Goal: Transaction & Acquisition: Subscribe to service/newsletter

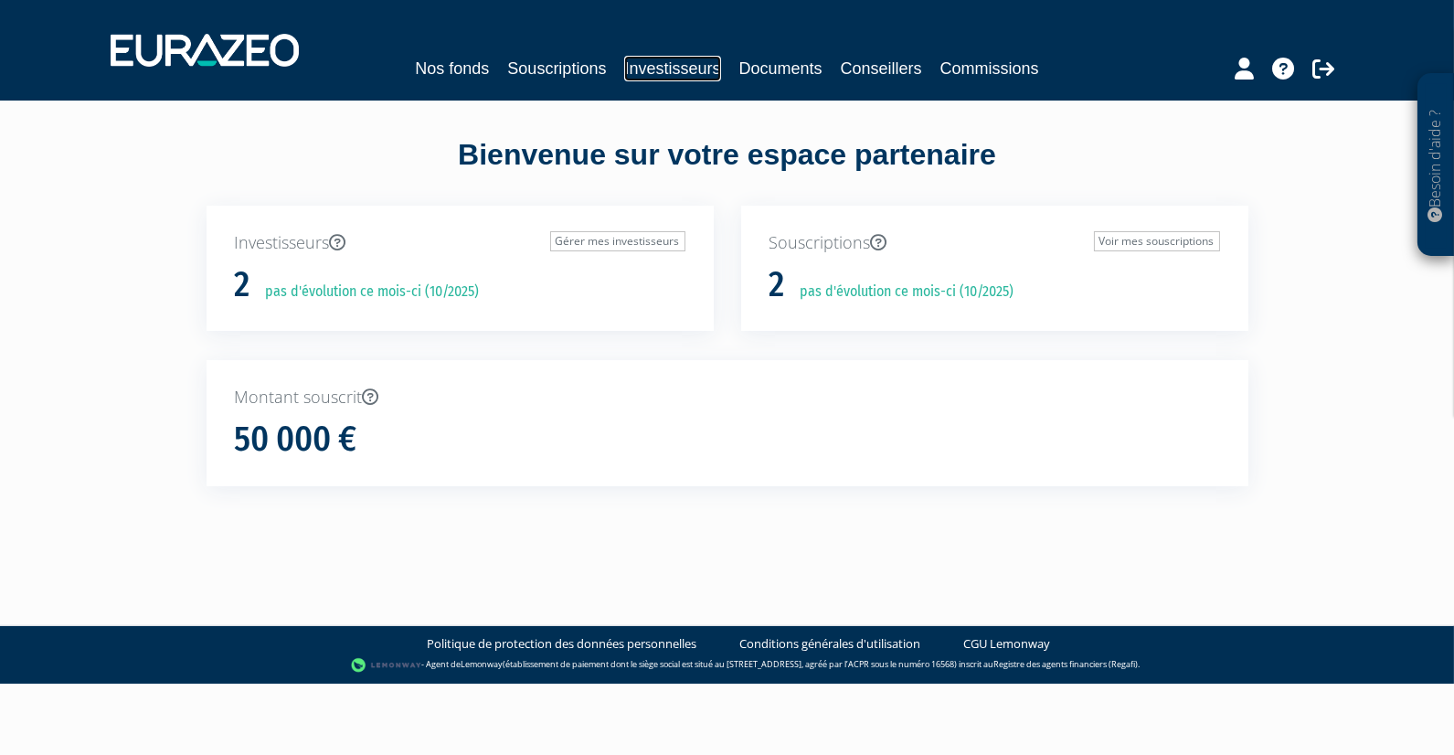
click at [675, 69] on link "Investisseurs" at bounding box center [672, 69] width 96 height 26
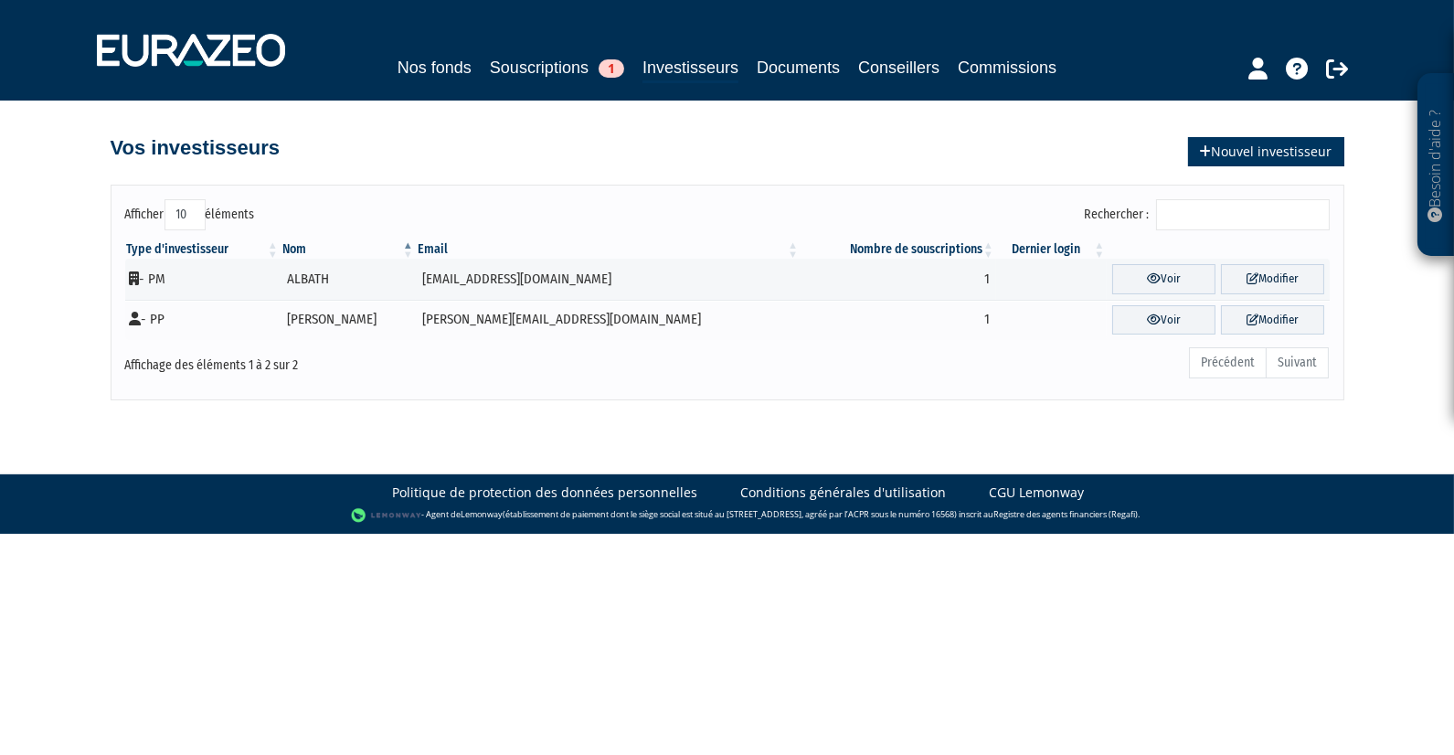
click at [1244, 157] on link "Nouvel investisseur" at bounding box center [1266, 151] width 156 height 29
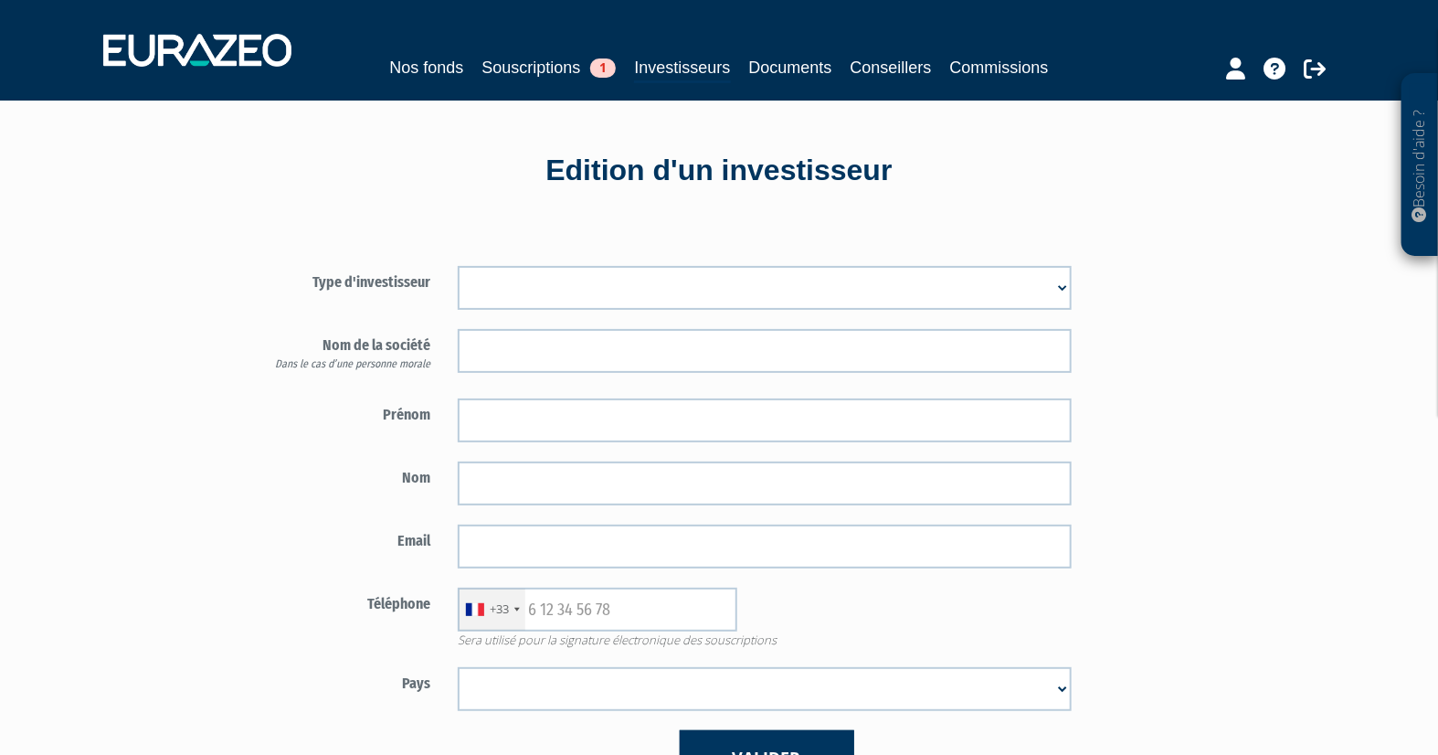
click at [635, 288] on select "Mr Mme Société" at bounding box center [765, 288] width 614 height 44
select select "3"
click at [458, 266] on select "Mr Mme Société" at bounding box center [765, 288] width 614 height 44
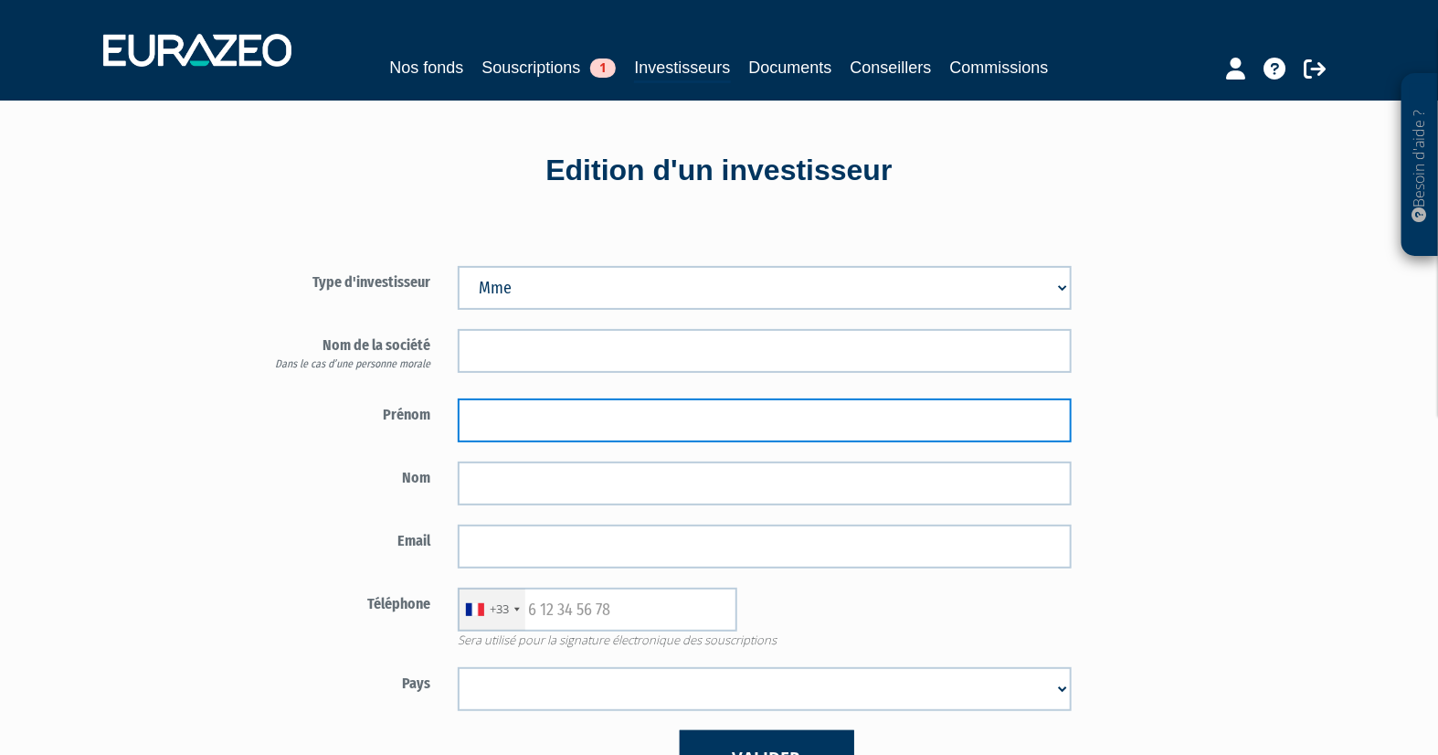
click at [548, 407] on input "text" at bounding box center [765, 420] width 614 height 44
type input "[PERSON_NAME] [PERSON_NAME]"
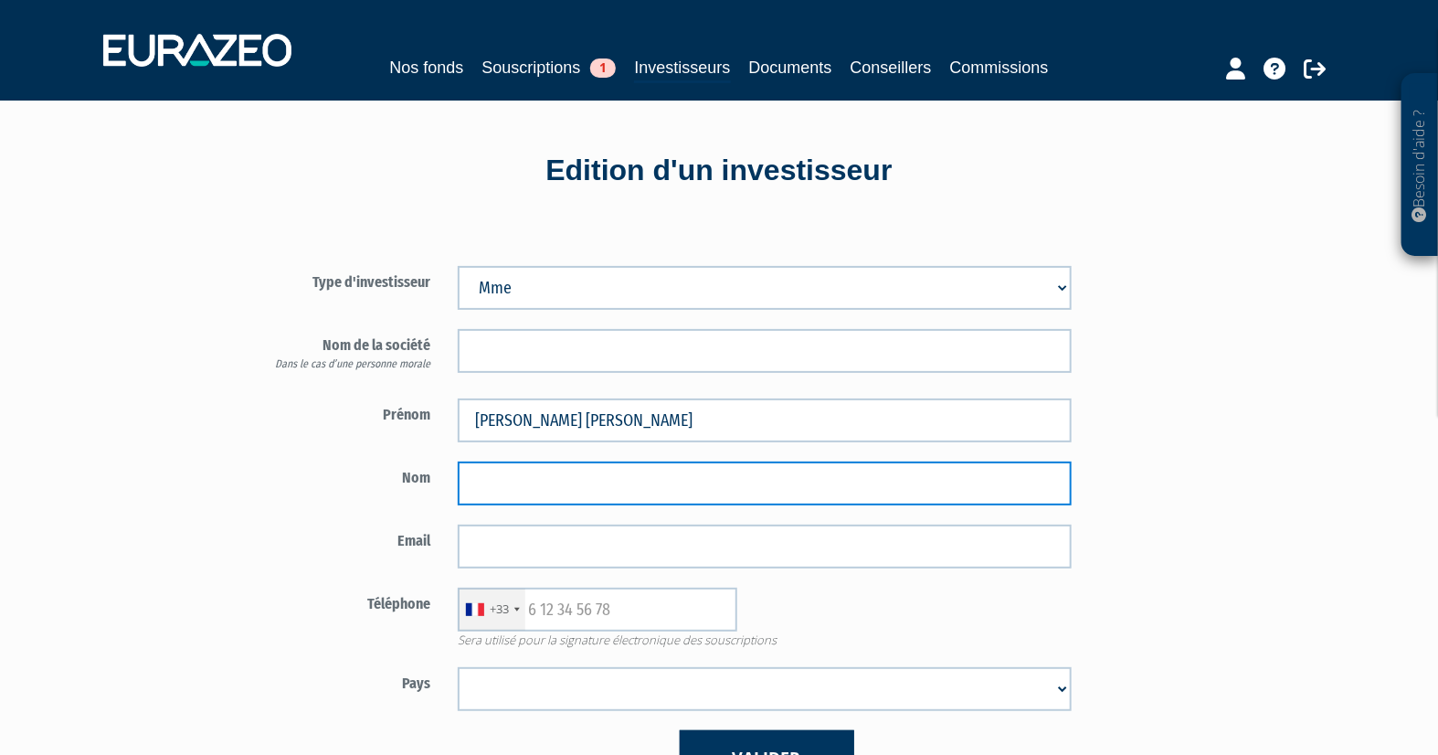
click at [553, 489] on input "text" at bounding box center [765, 483] width 614 height 44
type input "SAILLARD"
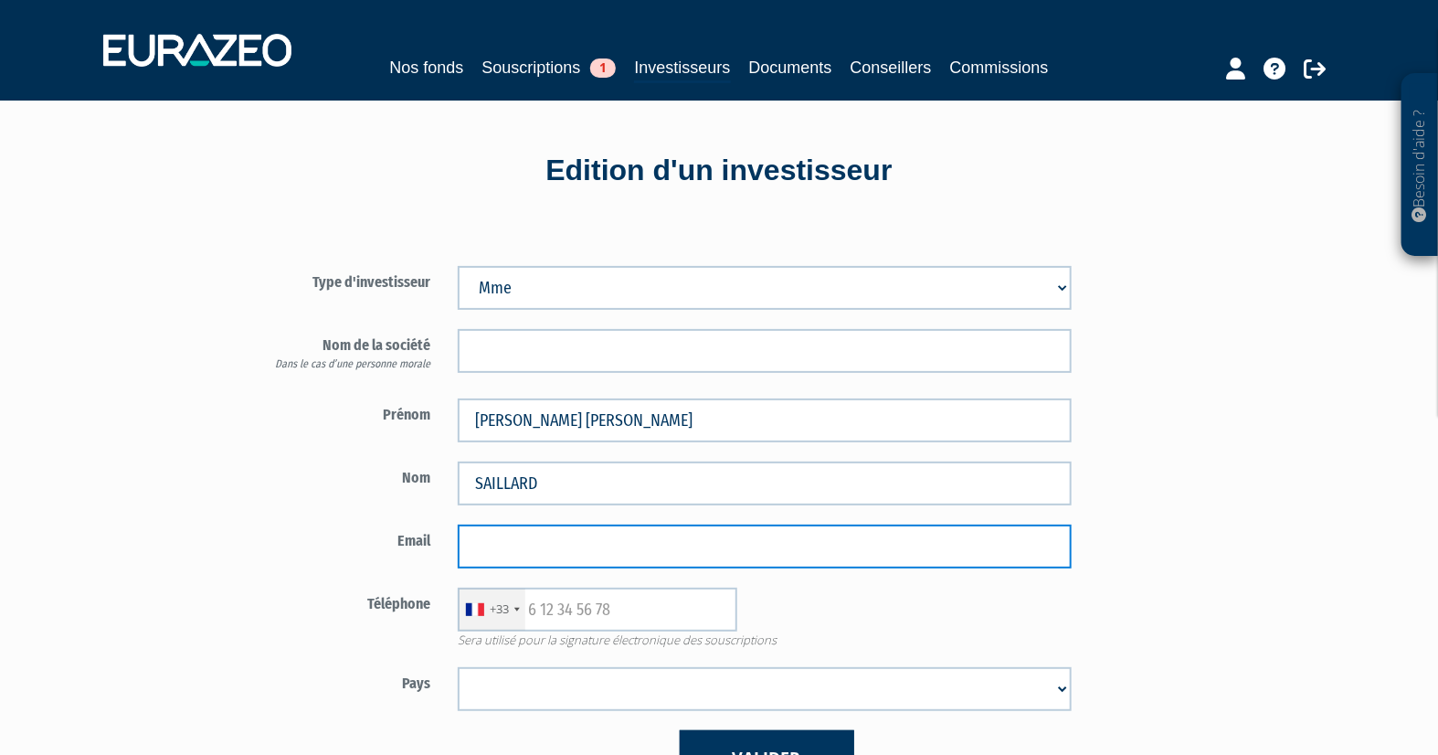
click at [507, 544] on input "email" at bounding box center [765, 546] width 614 height 44
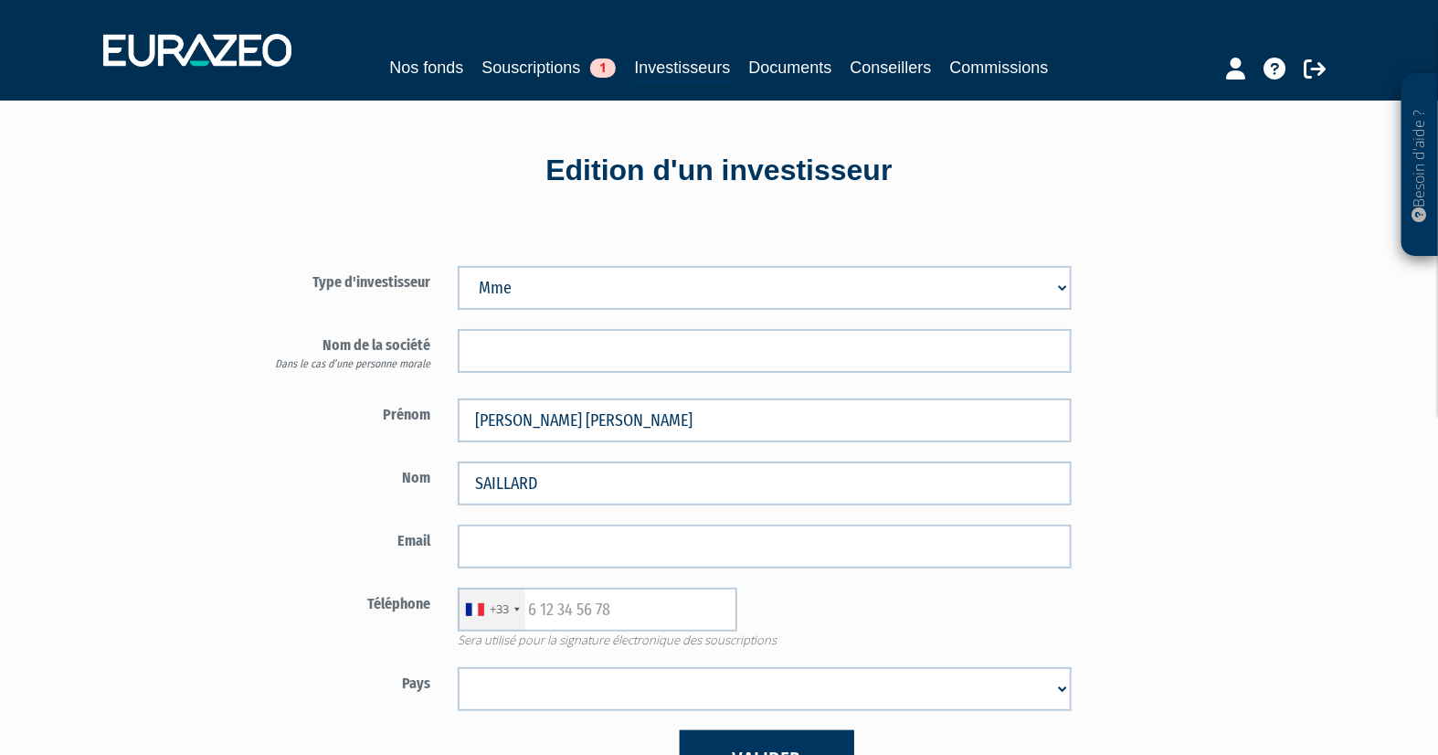
click at [1291, 312] on div "Type d'investisseur Mr Mme Société Prénom Nom Email" at bounding box center [764, 516] width 1069 height 595
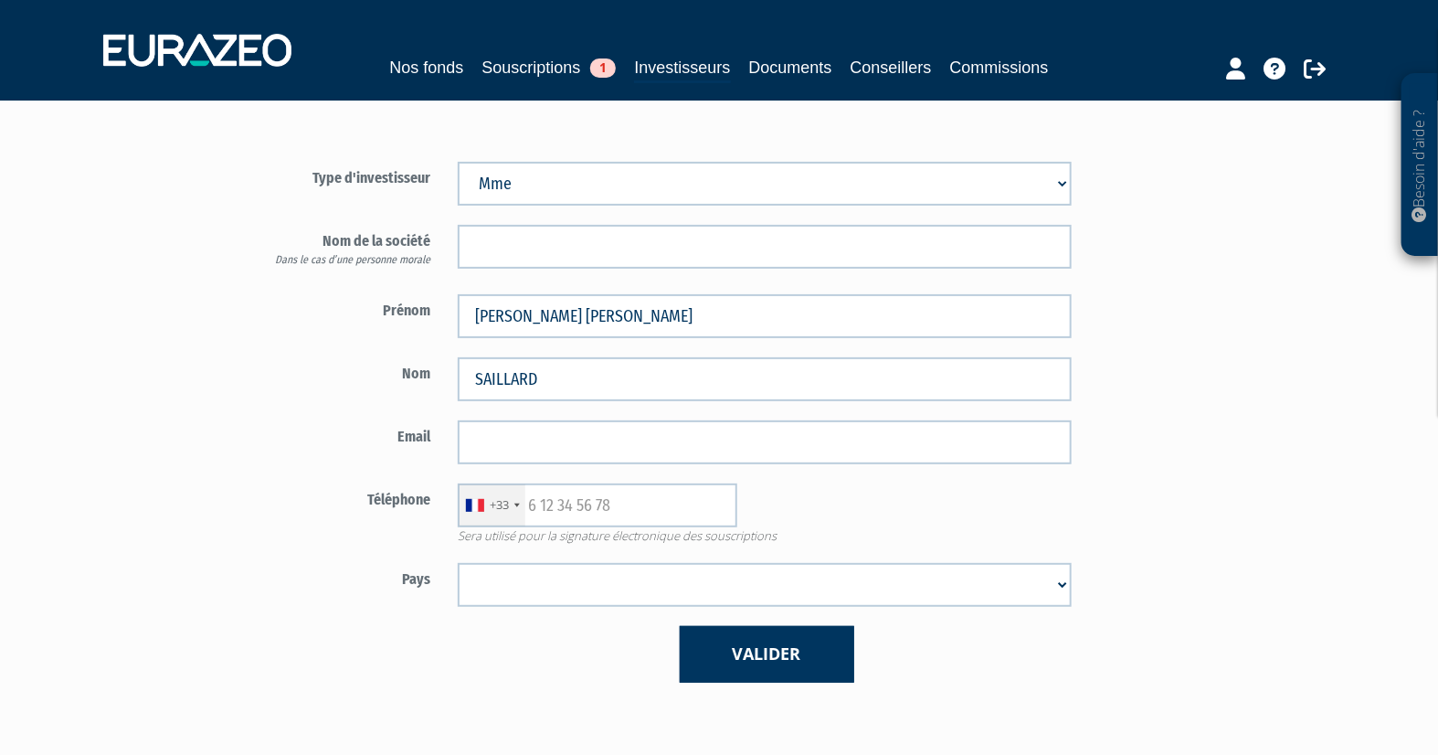
scroll to position [203, 0]
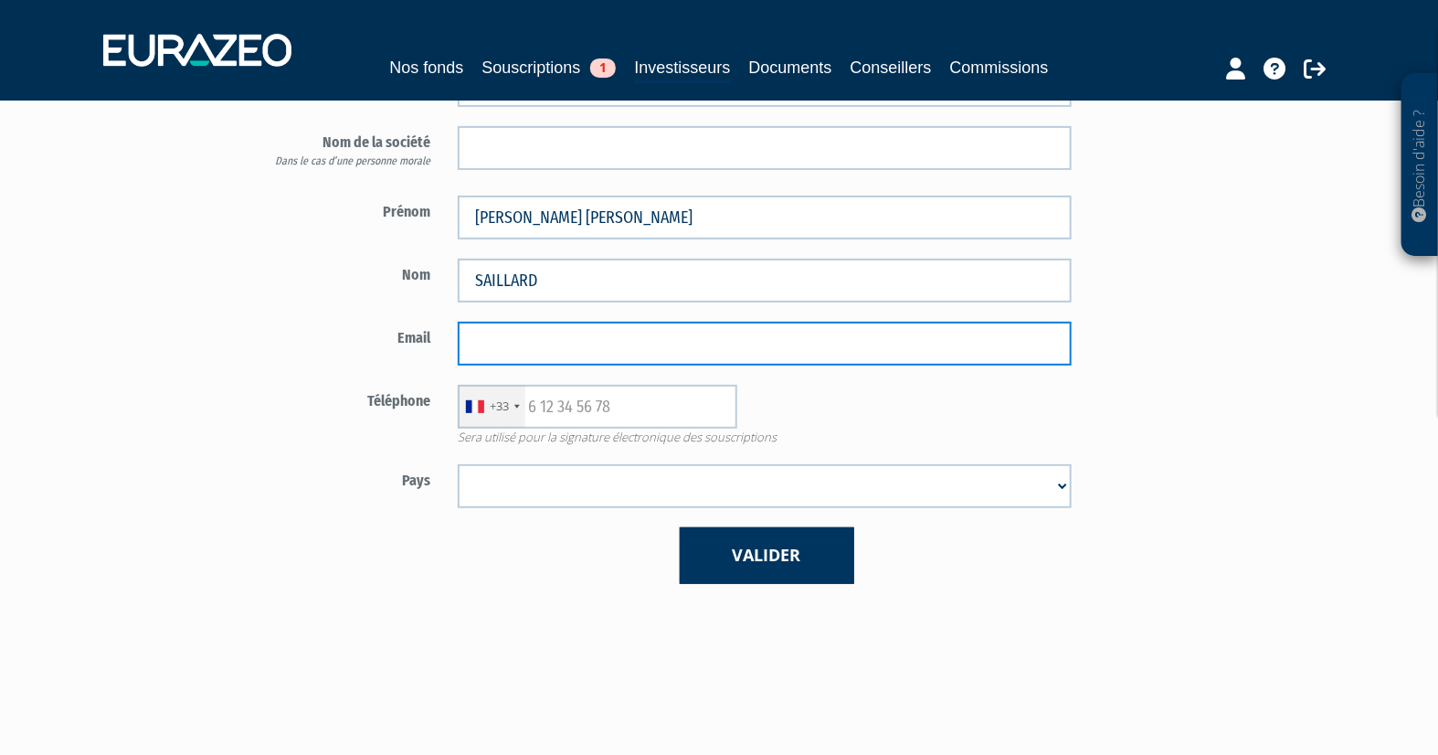
click at [545, 357] on input "email" at bounding box center [765, 344] width 614 height 44
paste input "[EMAIL_ADDRESS][DOMAIN_NAME]"
type input "[EMAIL_ADDRESS][DOMAIN_NAME]"
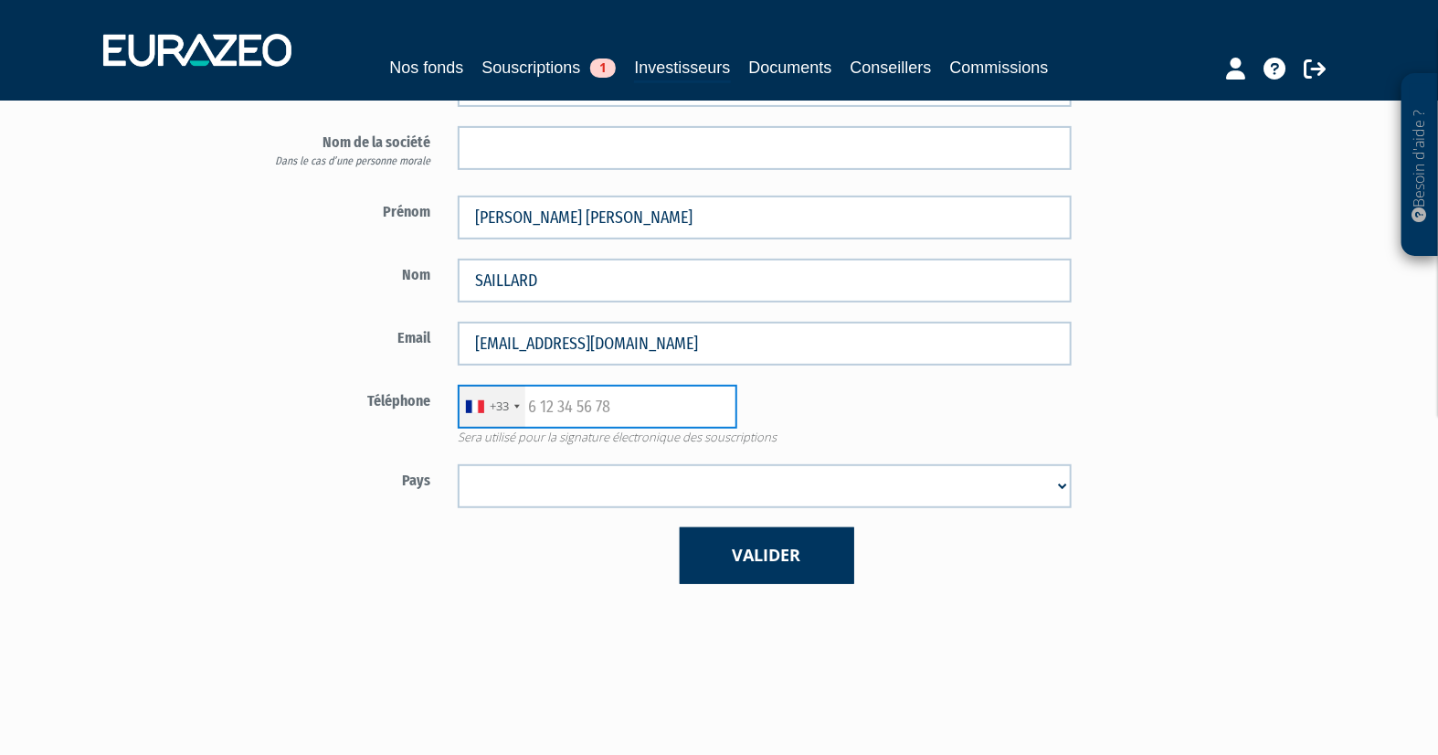
click at [613, 418] on input "text" at bounding box center [598, 407] width 280 height 44
paste input "[PHONE_NUMBER]"
click at [550, 404] on input "[PHONE_NUMBER]" at bounding box center [598, 407] width 280 height 44
type input "680447807"
click at [524, 408] on div "+680" at bounding box center [495, 407] width 73 height 42
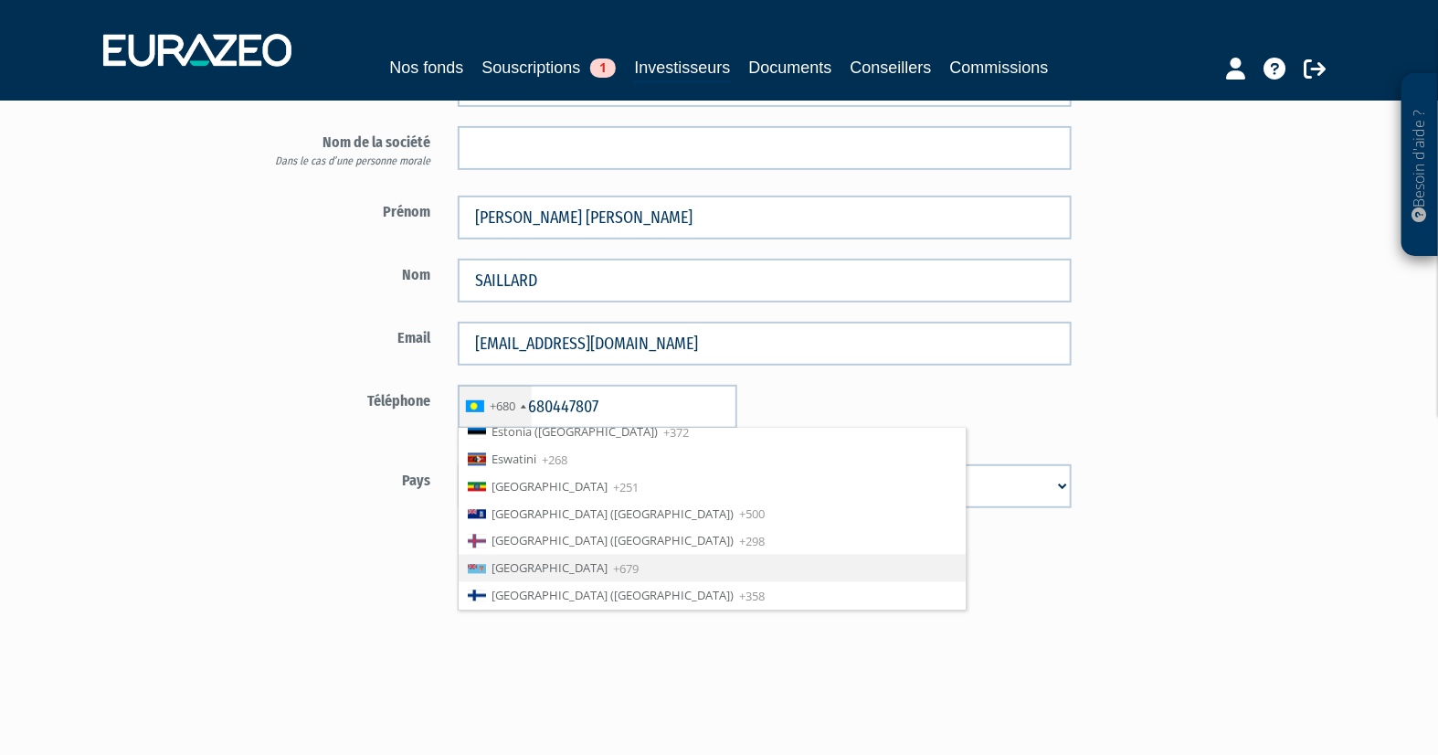
scroll to position [2081, 0]
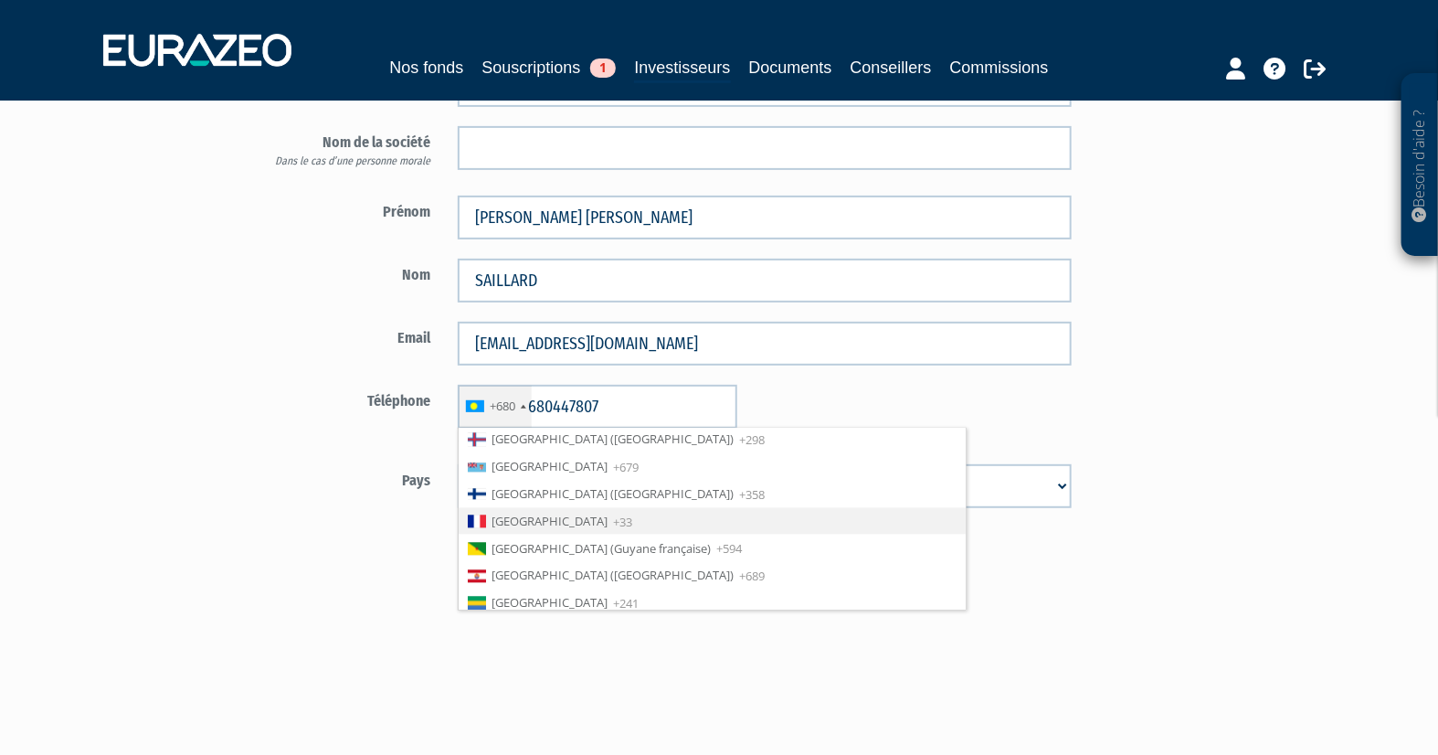
click at [513, 523] on li "France +33" at bounding box center [712, 521] width 507 height 27
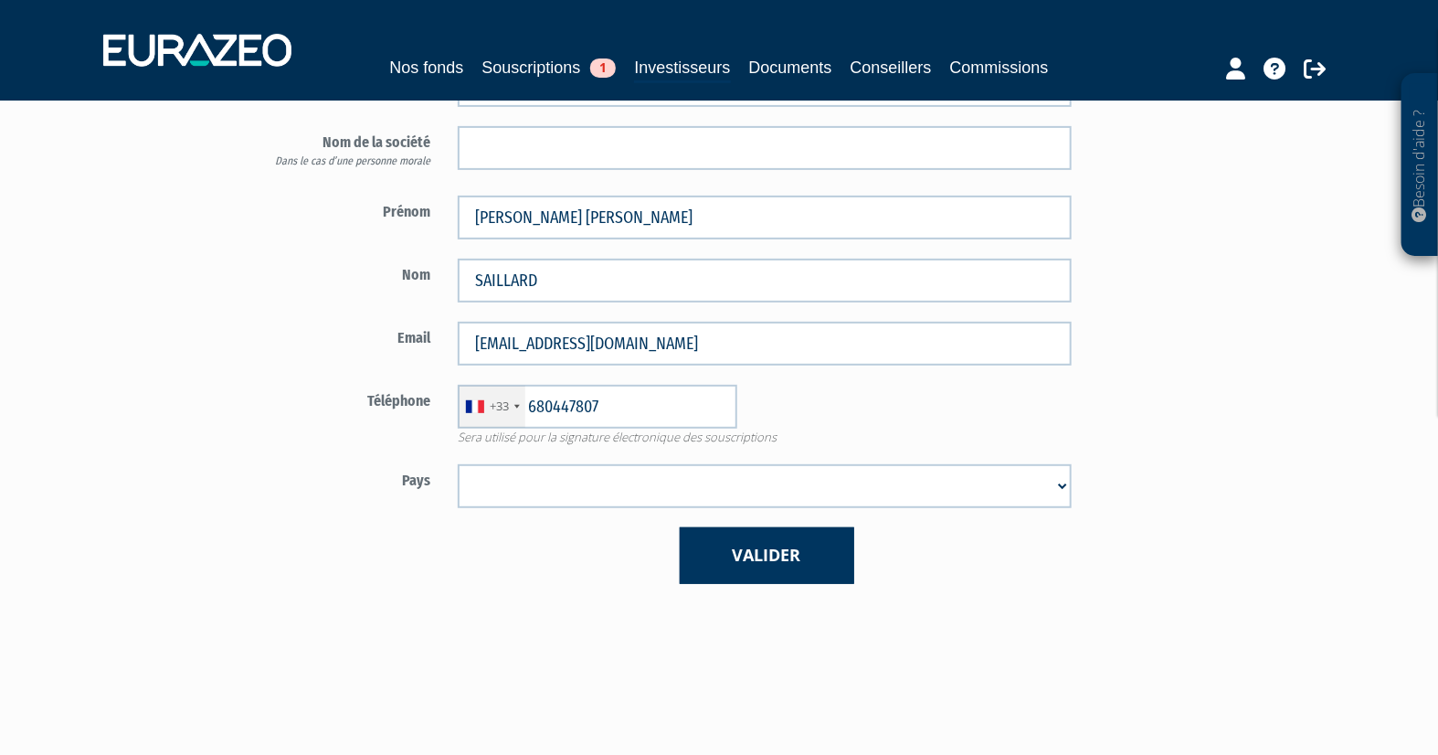
click at [558, 566] on div "Valider" at bounding box center [764, 555] width 641 height 56
click at [520, 485] on select "Afghanistan Afrique du Sud Albanie Algérie Allemagne Andorre Angola Anguilla An…" at bounding box center [765, 486] width 614 height 44
select select "75"
click at [458, 464] on select "Afghanistan Afrique du Sud Albanie Algérie Allemagne Andorre Angola Anguilla An…" at bounding box center [765, 486] width 614 height 44
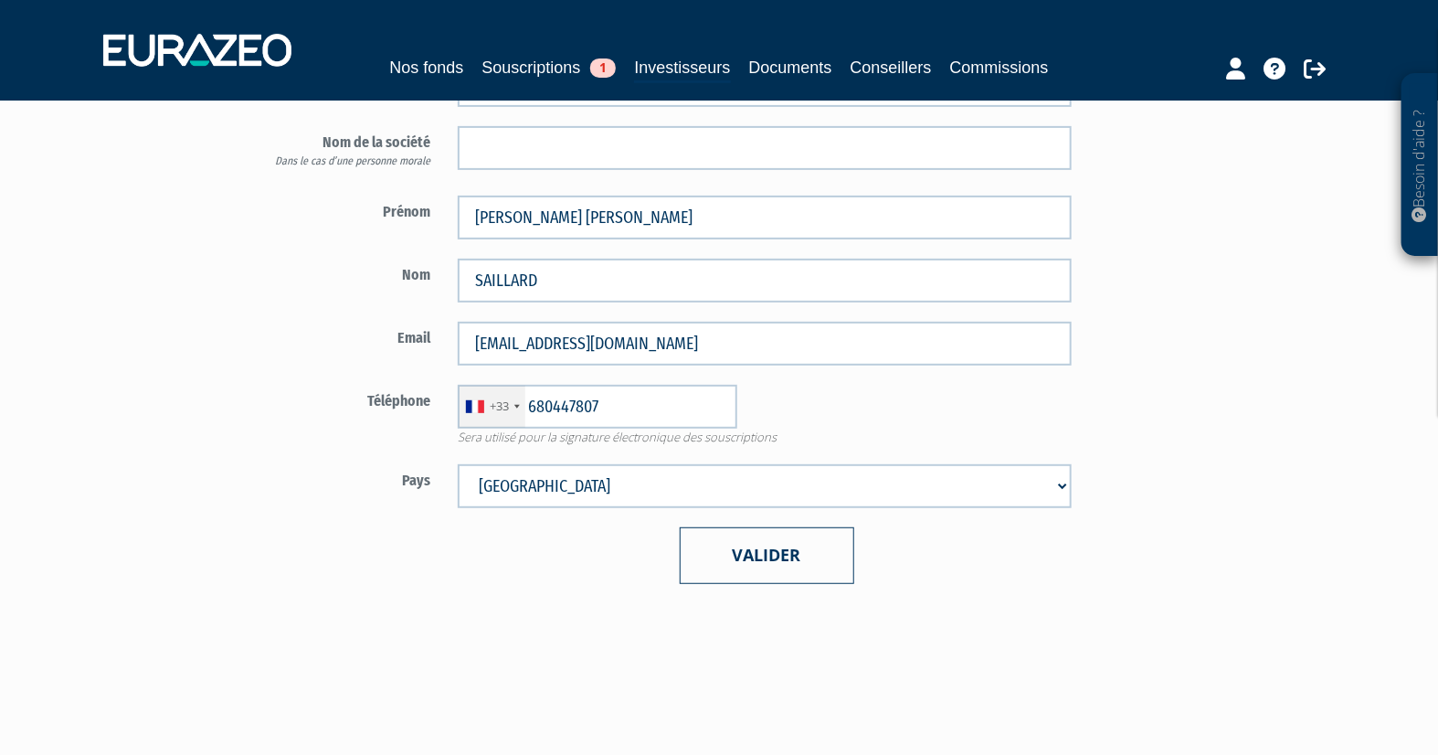
click at [769, 568] on button "Valider" at bounding box center [767, 555] width 175 height 56
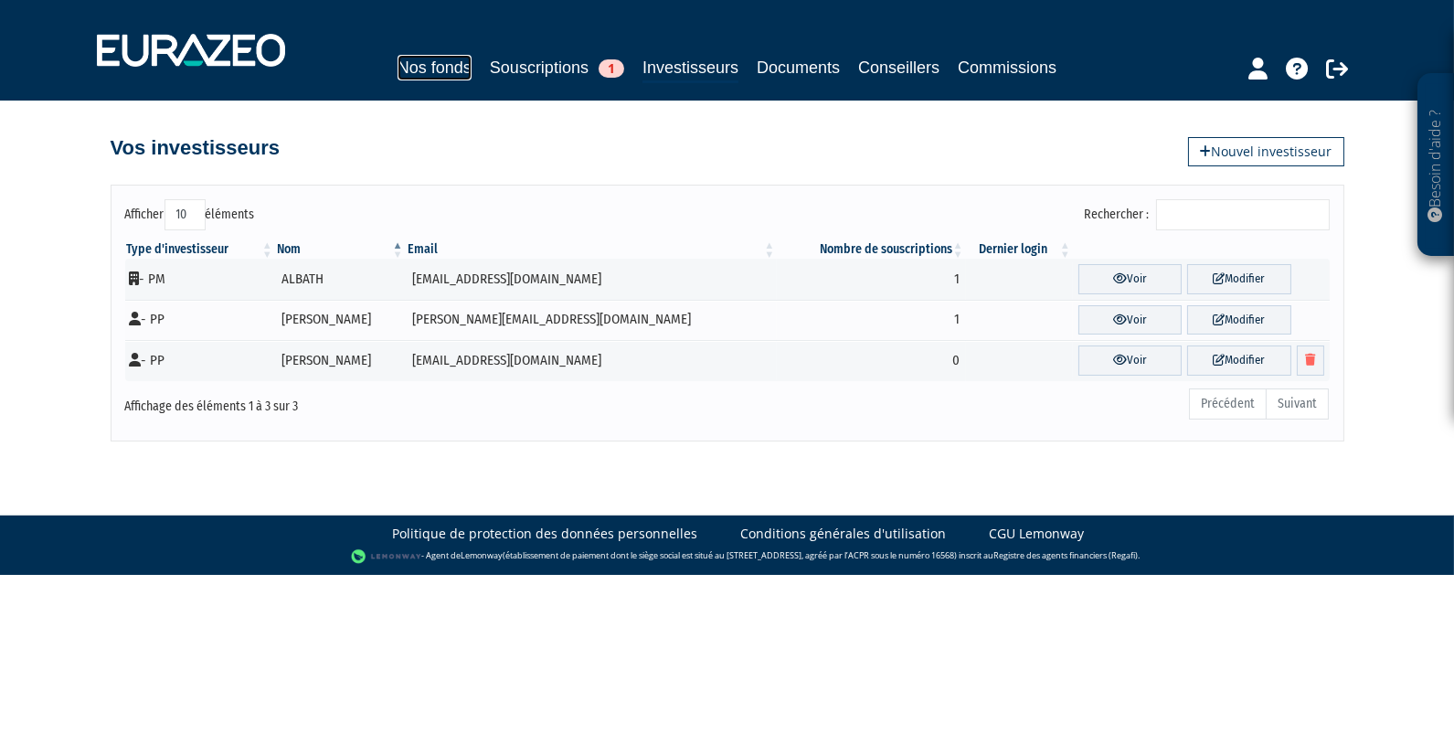
click at [446, 66] on link "Nos fonds" at bounding box center [434, 68] width 74 height 26
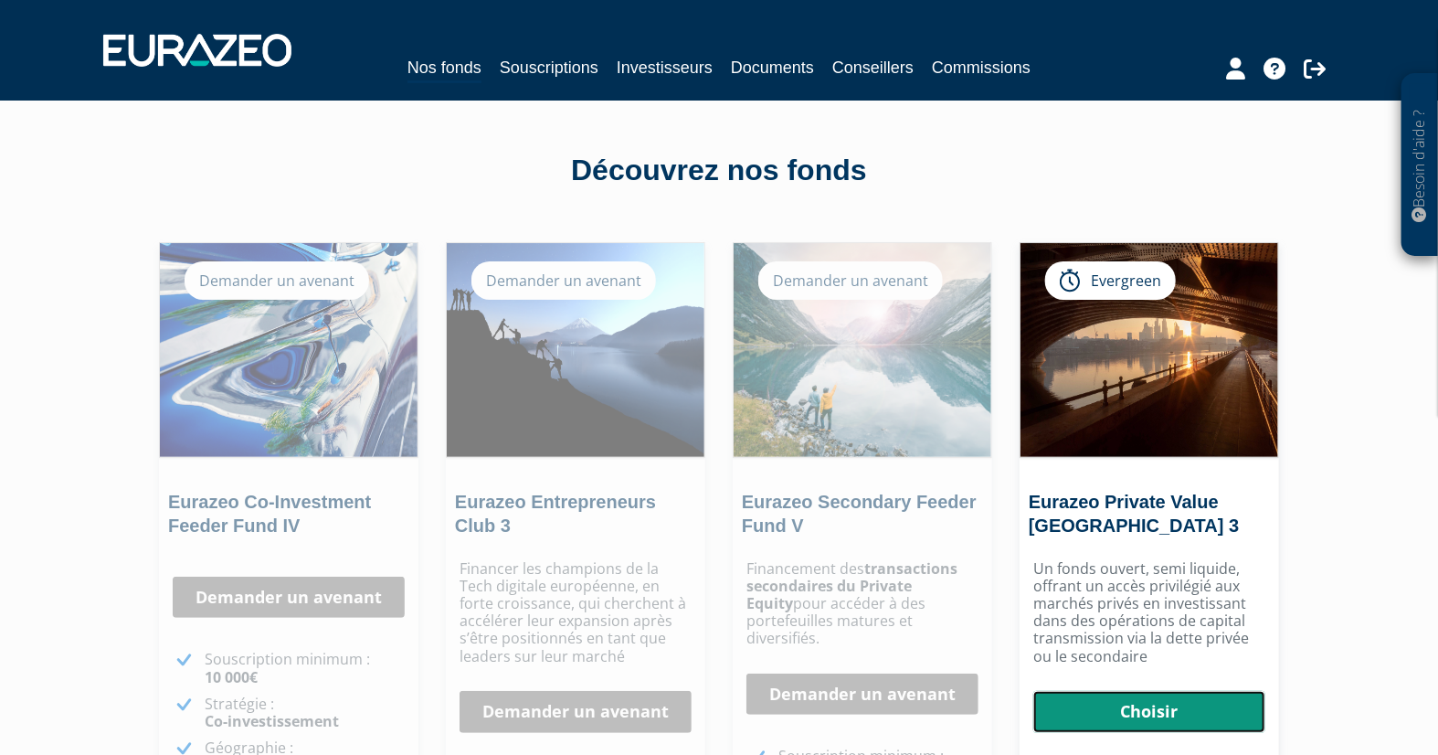
click at [1171, 706] on link "Choisir" at bounding box center [1149, 712] width 232 height 42
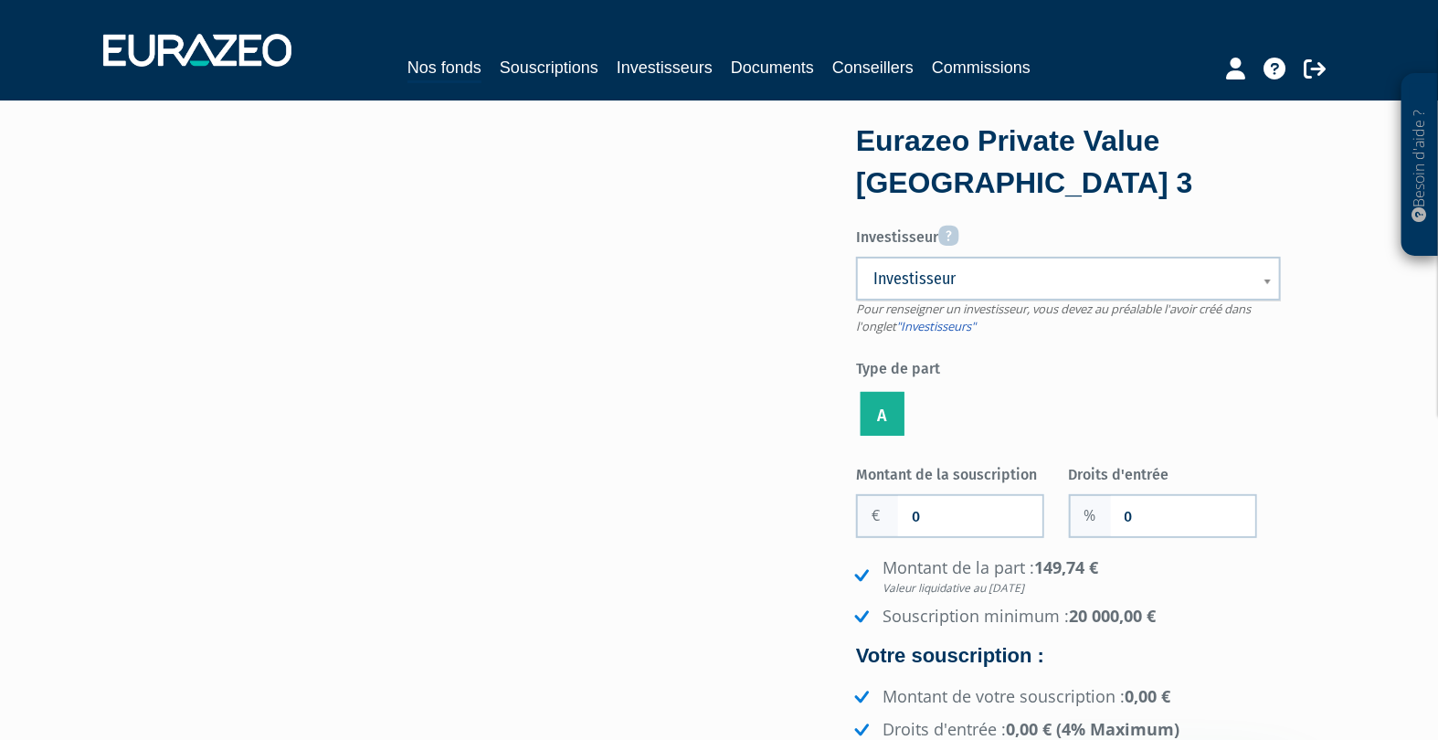
click at [1007, 281] on span "Investisseur" at bounding box center [1056, 279] width 366 height 22
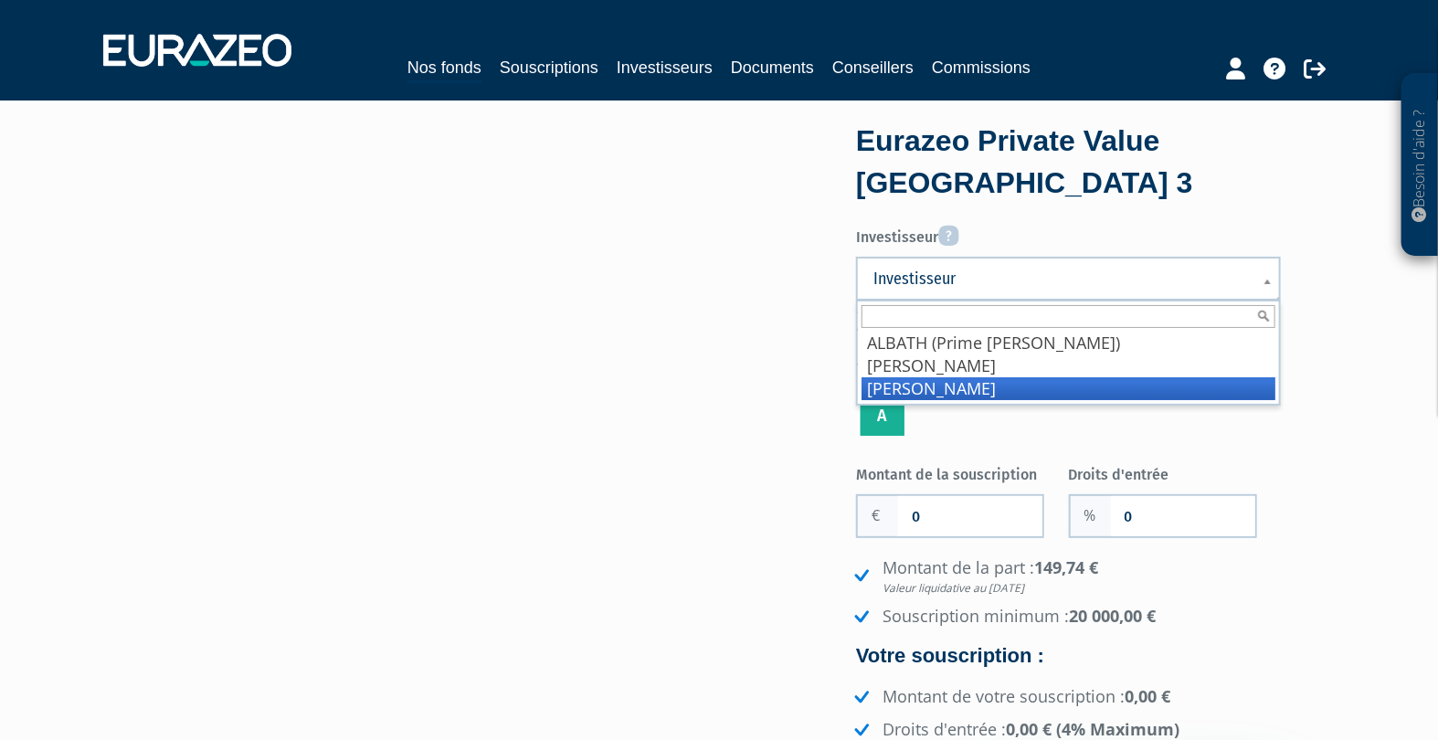
click at [938, 381] on li "SAILLARD MARIE LAURE" at bounding box center [1069, 388] width 414 height 23
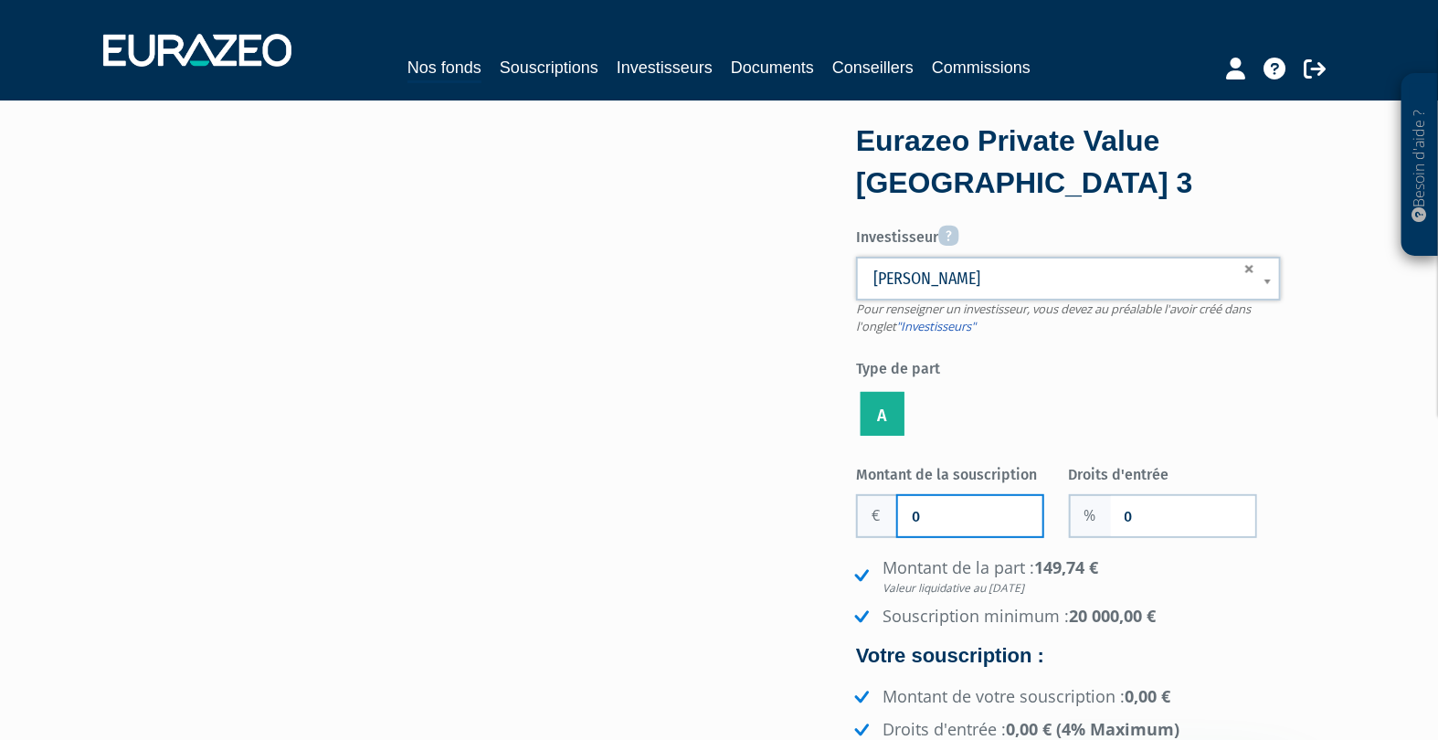
click at [949, 519] on input "0" at bounding box center [970, 516] width 144 height 40
type input "20"
click at [1142, 513] on input "0" at bounding box center [1183, 516] width 144 height 40
type input "1"
click at [976, 520] on input "20" at bounding box center [970, 516] width 144 height 40
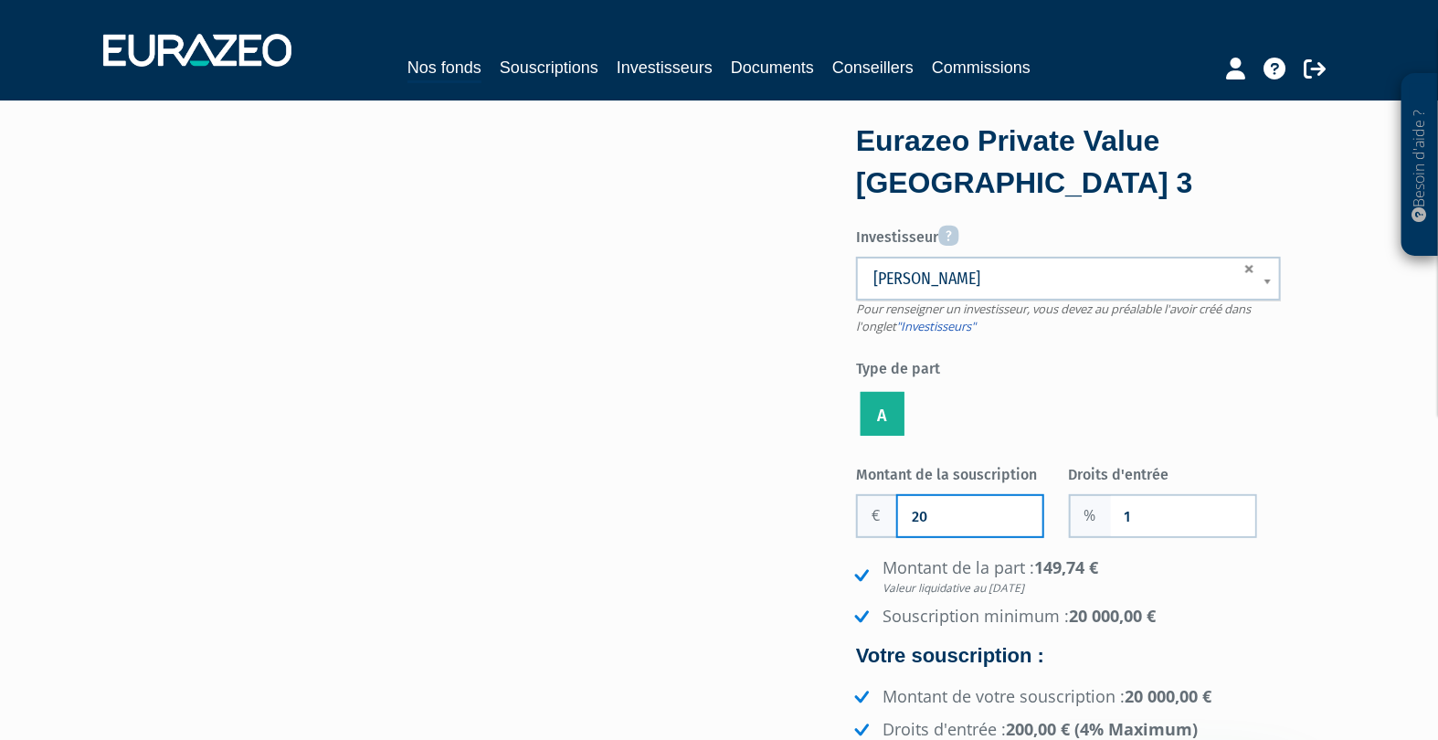
type input "2"
type input "20 000"
click at [1116, 386] on div "Investisseur Pour renseigner un investisseur, vous devez au préalable l'avoir c…" at bounding box center [1068, 329] width 425 height 222
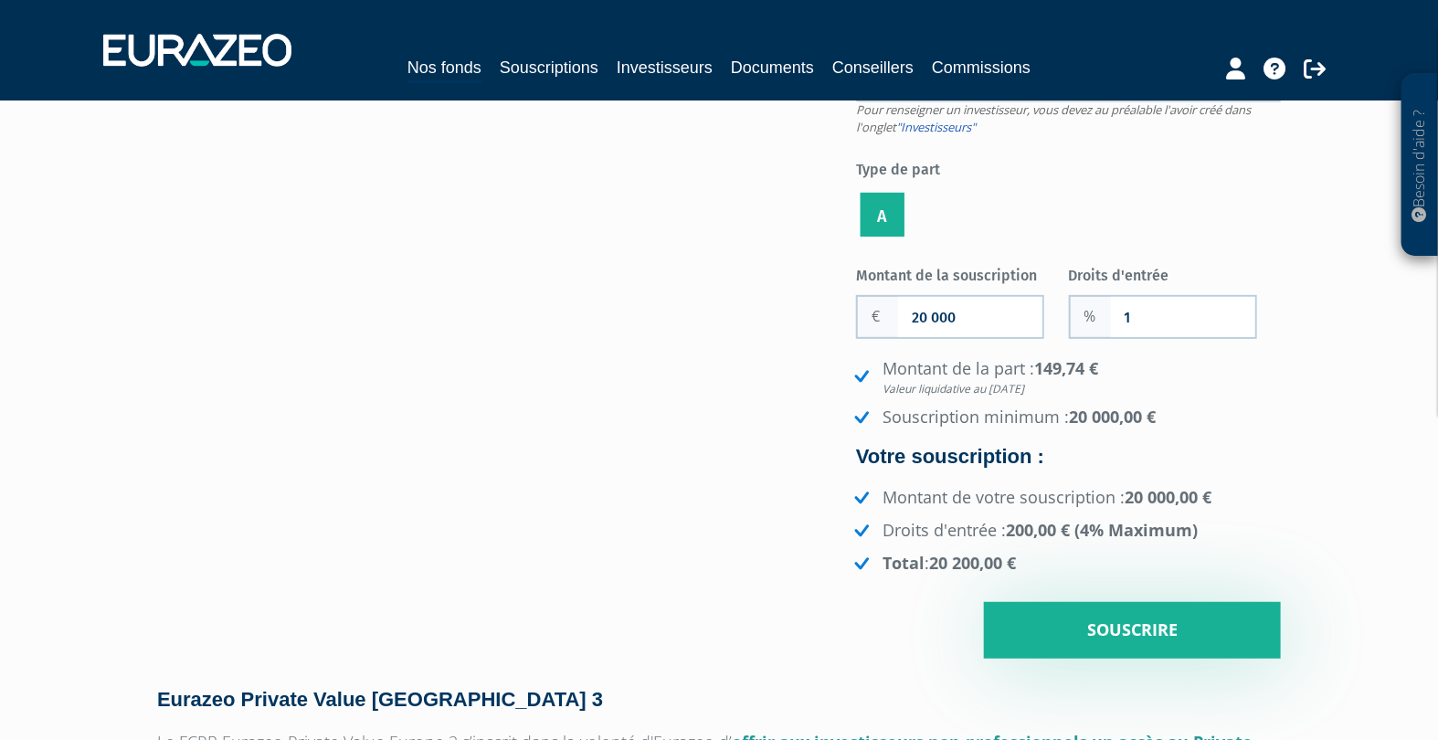
scroll to position [203, 0]
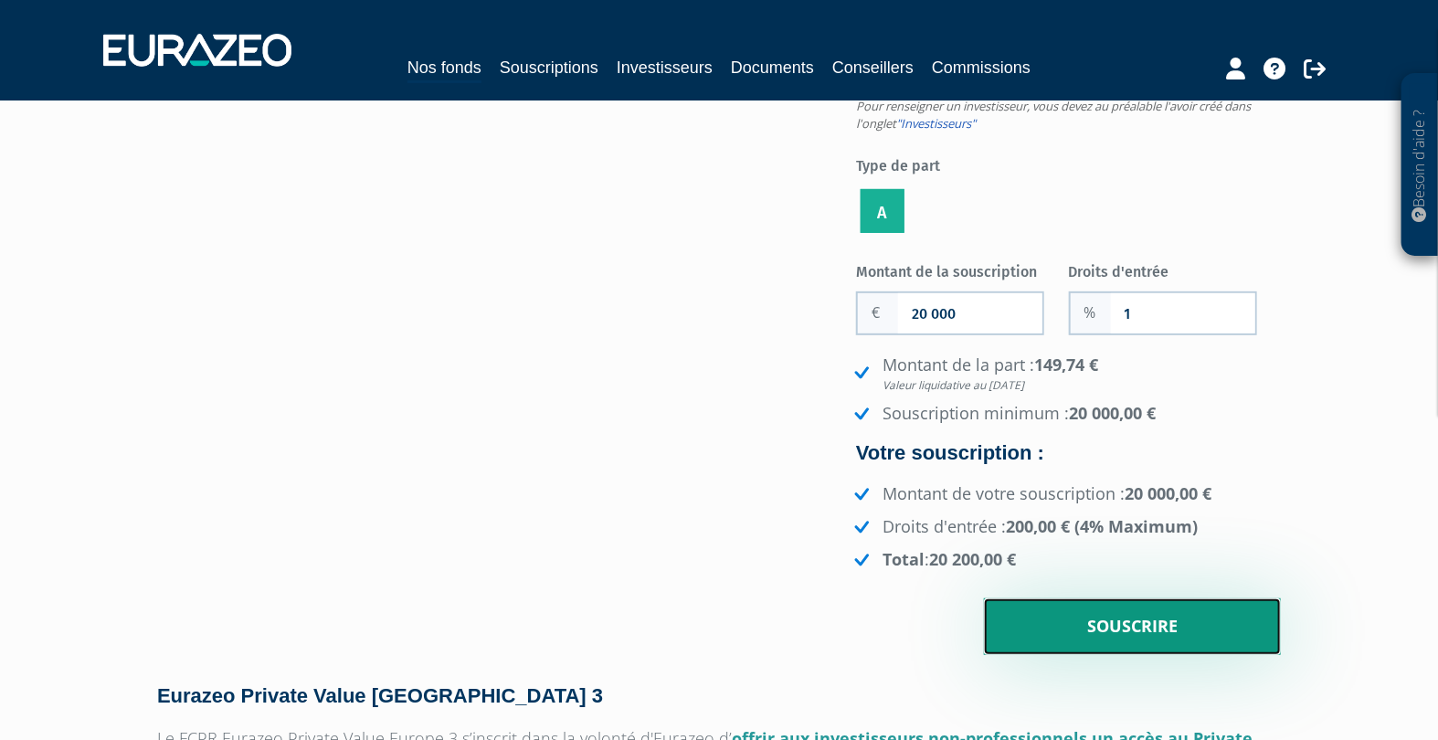
click at [1072, 628] on input "Souscrire" at bounding box center [1132, 626] width 297 height 57
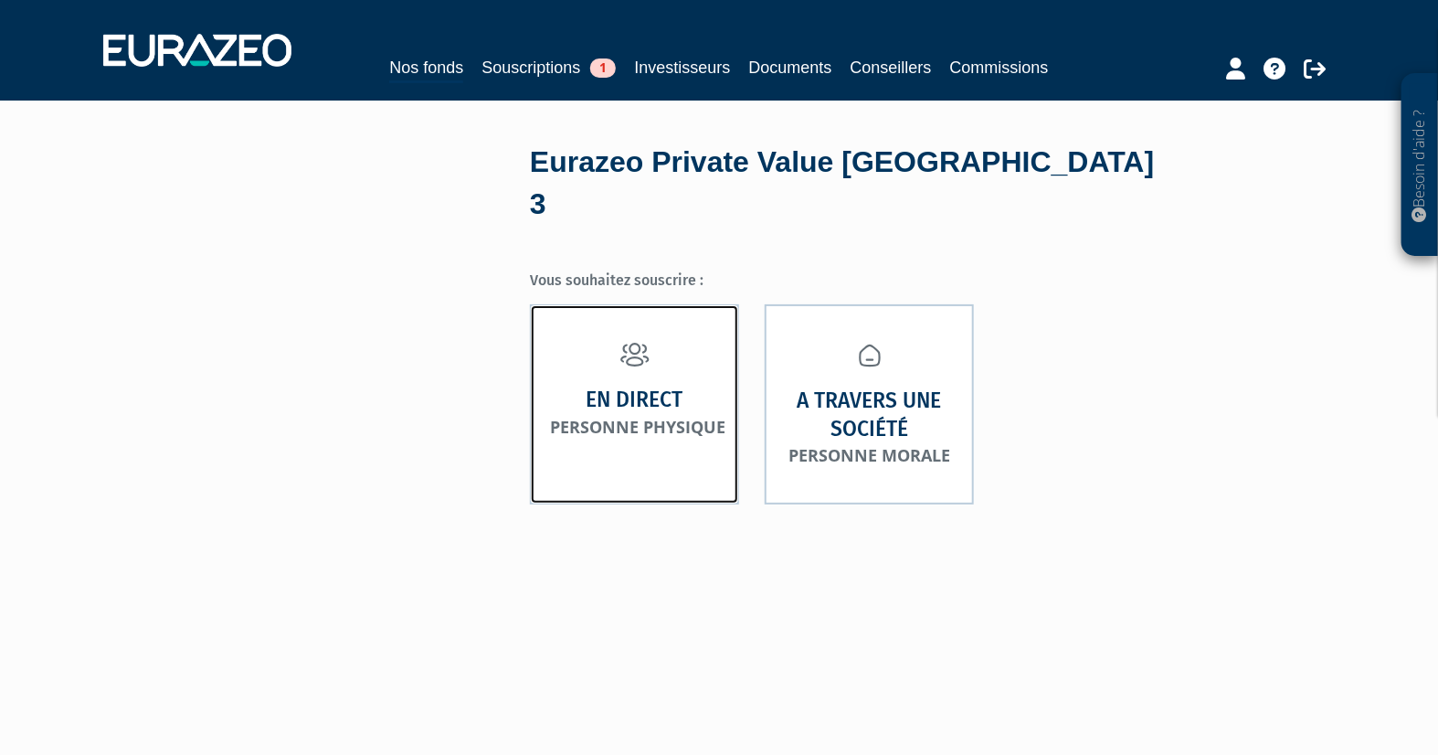
click at [683, 413] on link "En direct Personne physique" at bounding box center [634, 404] width 209 height 200
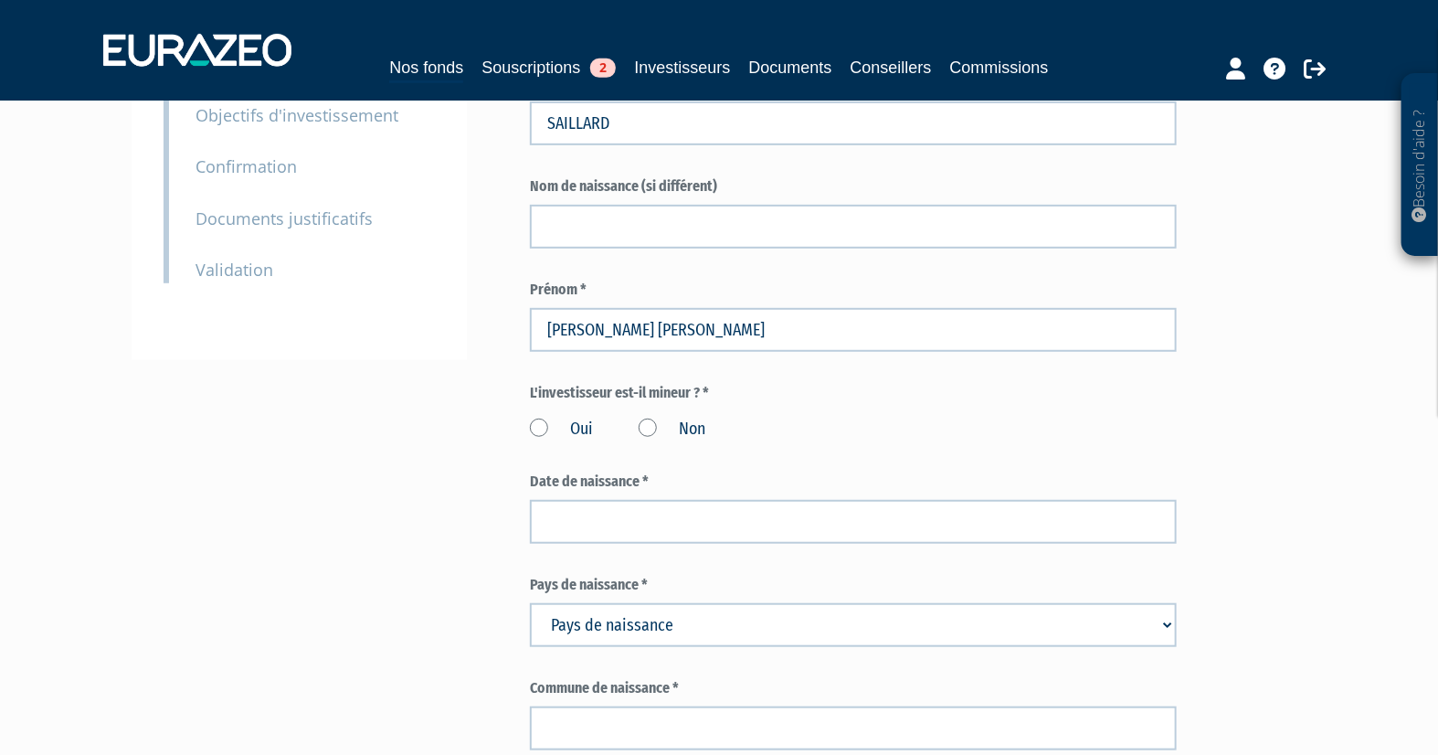
scroll to position [406, 0]
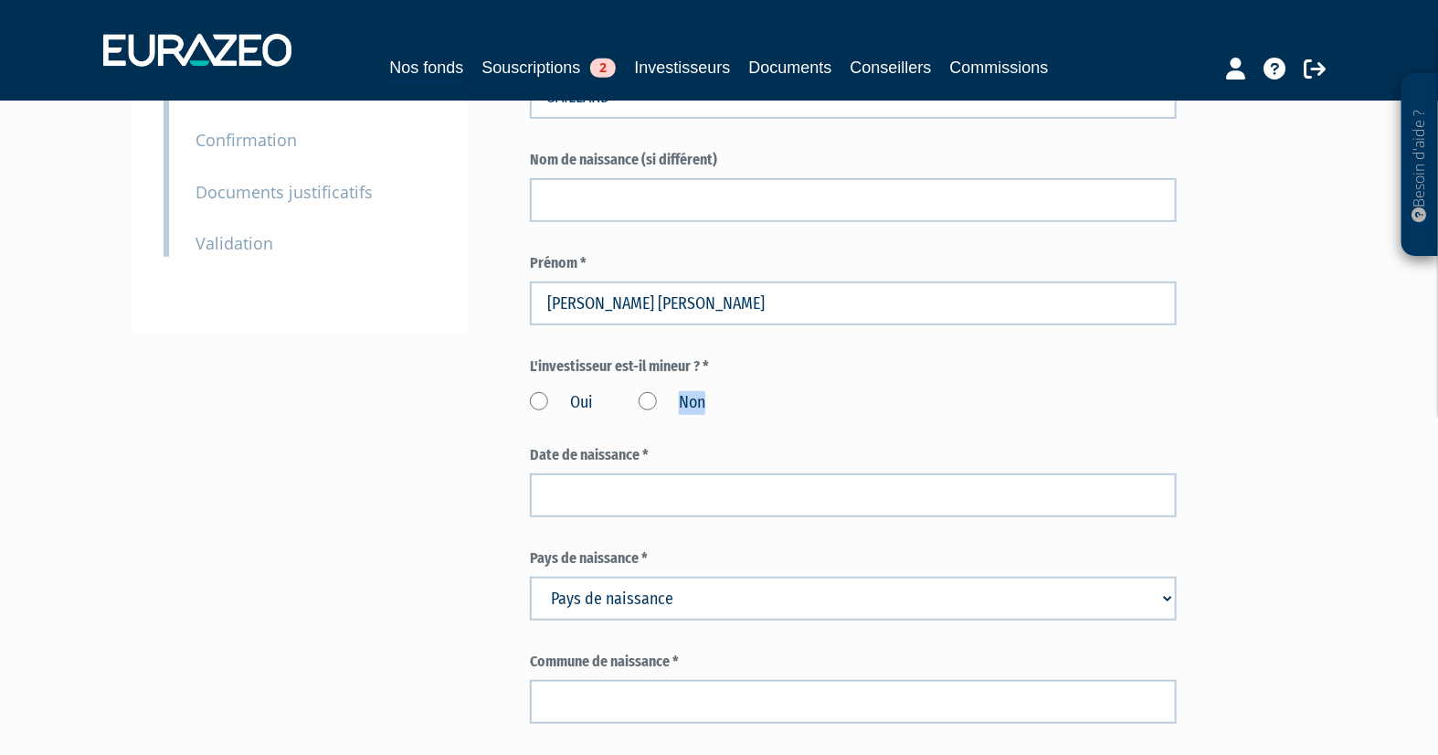
click at [646, 408] on label "Non" at bounding box center [672, 403] width 67 height 24
click at [650, 405] on label "Non" at bounding box center [672, 403] width 67 height 24
click at [0, 0] on input "Non" at bounding box center [0, 0] width 0 height 0
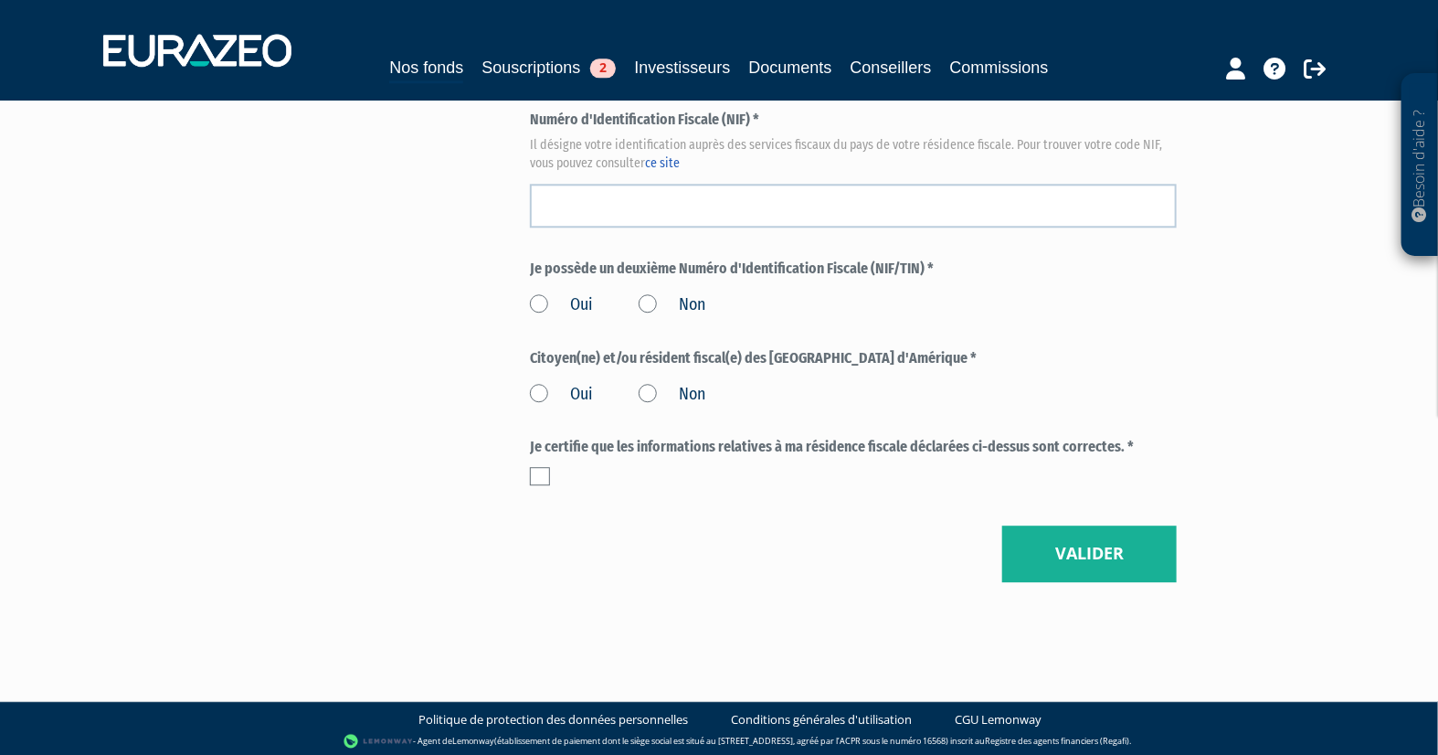
scroll to position [2076, 0]
